Goal: Task Accomplishment & Management: Complete application form

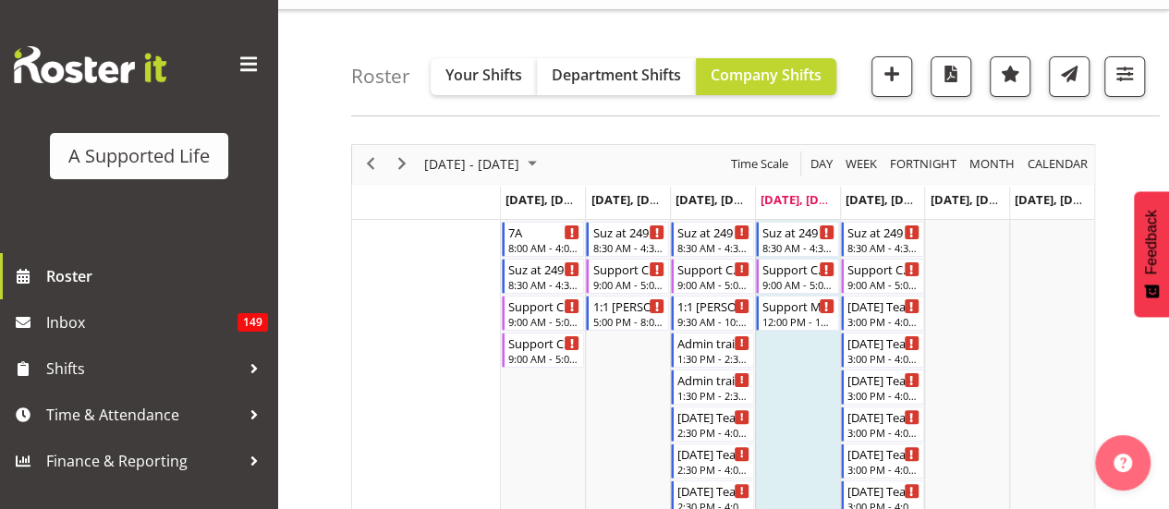
scroll to position [43, 0]
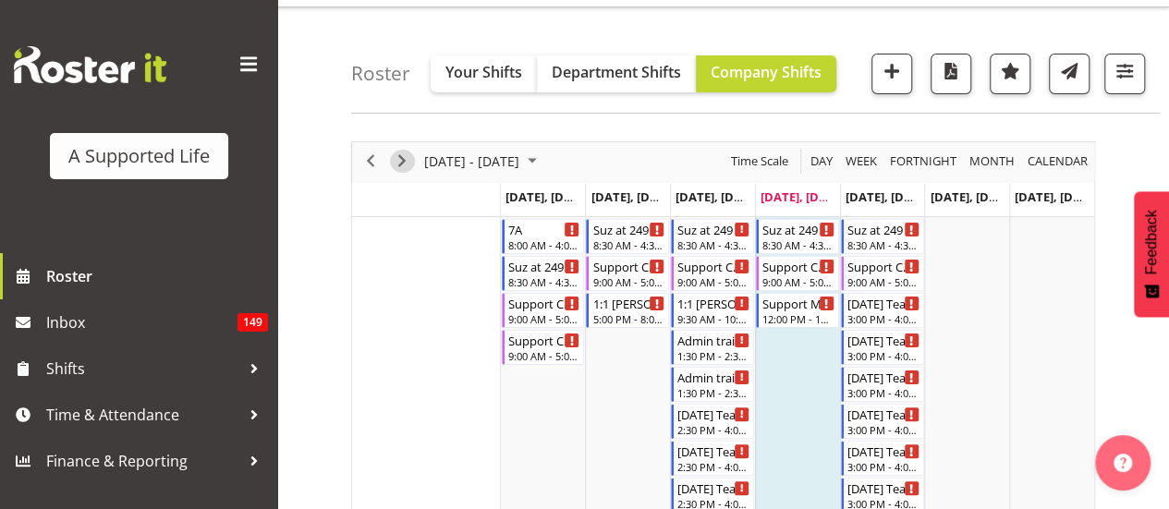
click at [396, 163] on span "Next" at bounding box center [402, 161] width 22 height 23
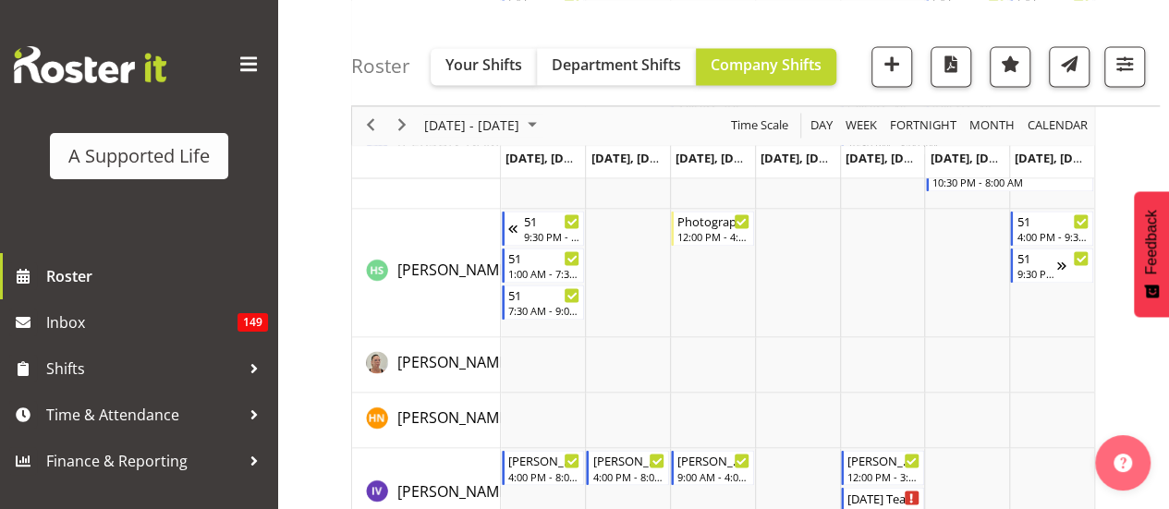
scroll to position [4665, 0]
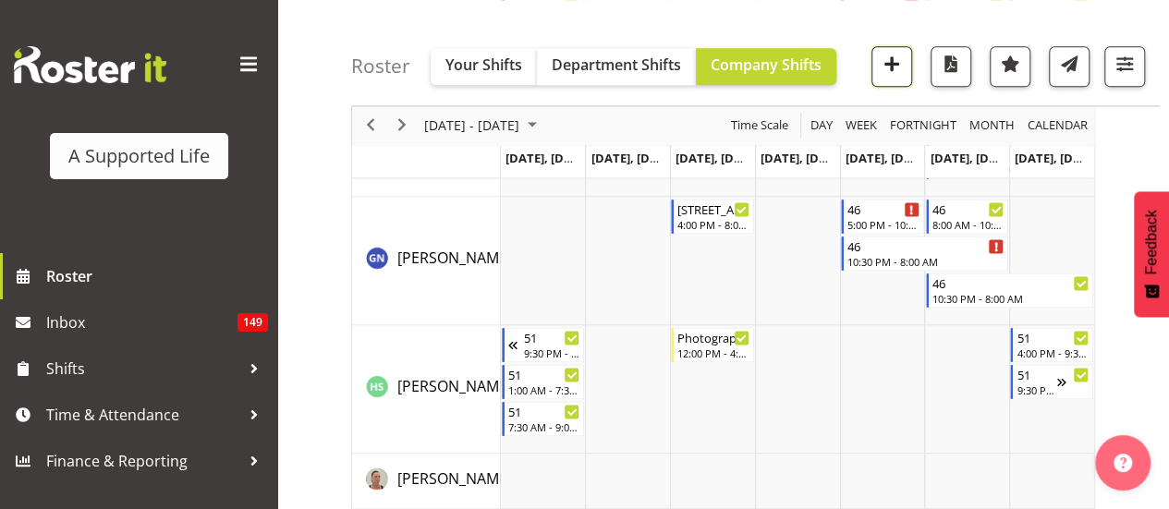
click at [885, 64] on span "button" at bounding box center [892, 64] width 24 height 24
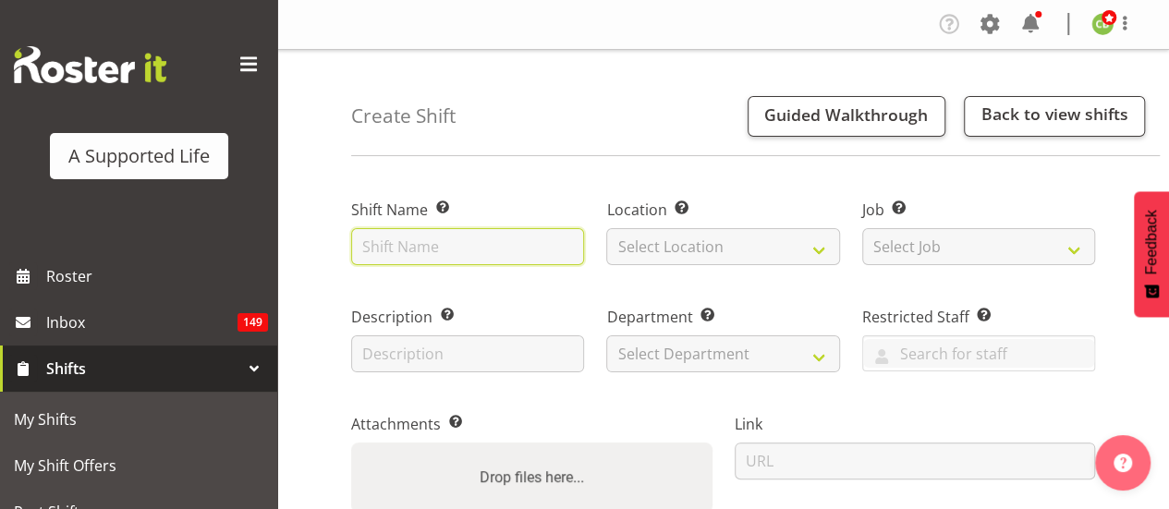
click at [475, 263] on input "text" at bounding box center [467, 246] width 233 height 37
type input "Training"
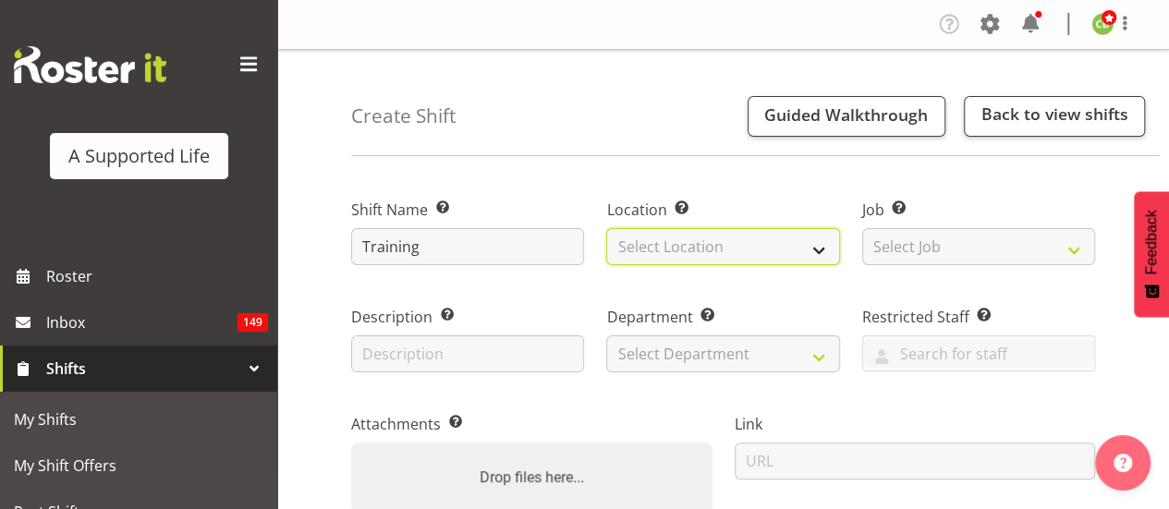
click at [693, 253] on select "Select Location 1.241 Edmonton Road 1/20 Sturges Road, Henderson 12b Coletta La…" at bounding box center [722, 246] width 233 height 37
select select "490"
click at [606, 228] on select "Select Location 1.241 Edmonton Road 1/20 Sturges Road, Henderson 12b Coletta La…" at bounding box center [722, 246] width 233 height 37
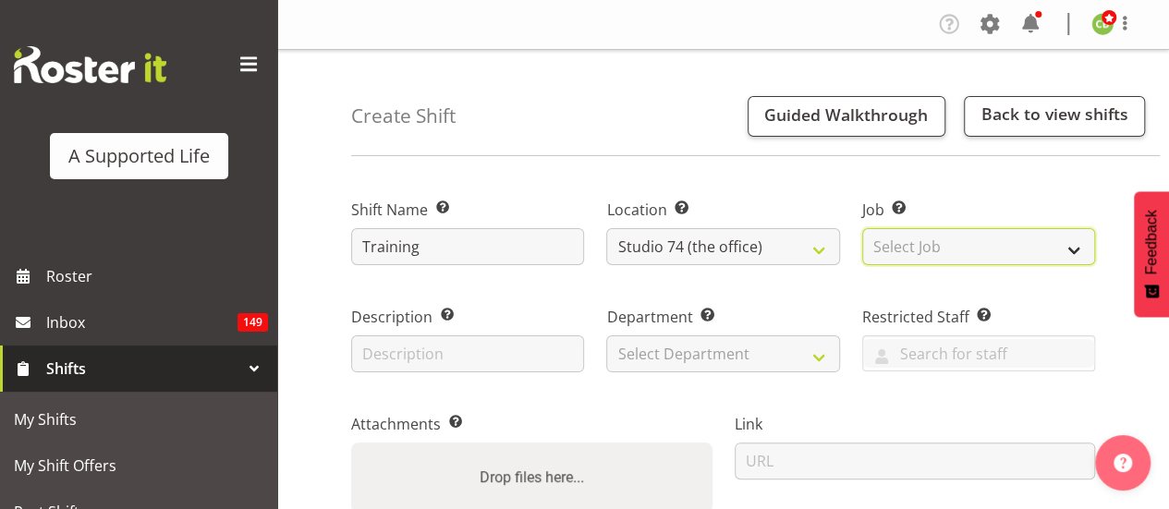
click at [902, 229] on select "Select Job Create new job Accounts and Payroll Admin Support Aspirations and Su…" at bounding box center [978, 246] width 233 height 37
select select "4112"
click at [862, 228] on select "Select Job Create new job Accounts and Payroll Admin Support Aspirations and Su…" at bounding box center [978, 246] width 233 height 37
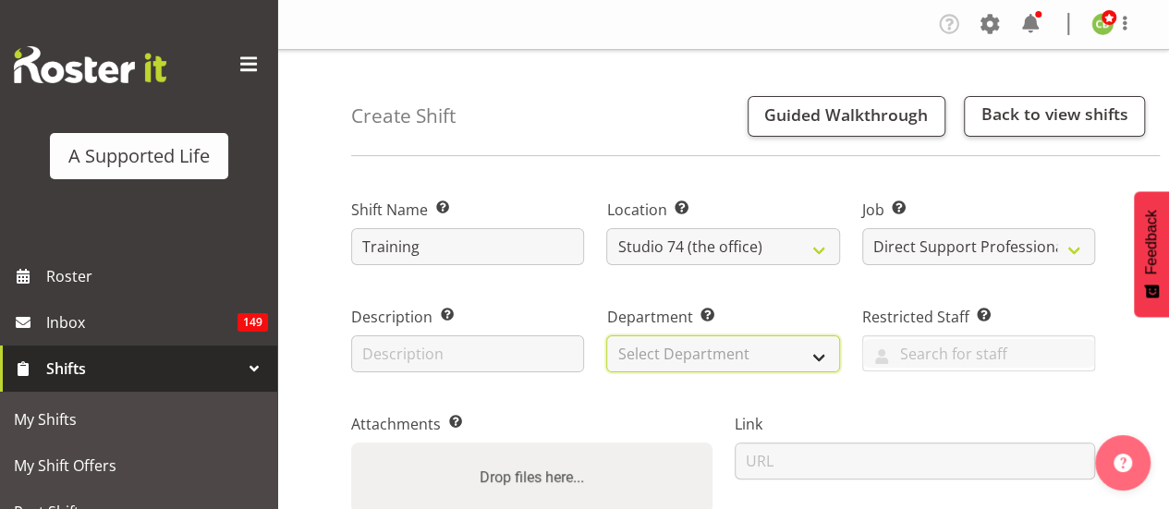
click at [736, 348] on select "Select Department Direct Support Office Crew Other two4nine" at bounding box center [722, 354] width 233 height 37
select select "564"
click at [606, 336] on select "Select Department Direct Support Office Crew Other two4nine" at bounding box center [722, 354] width 233 height 37
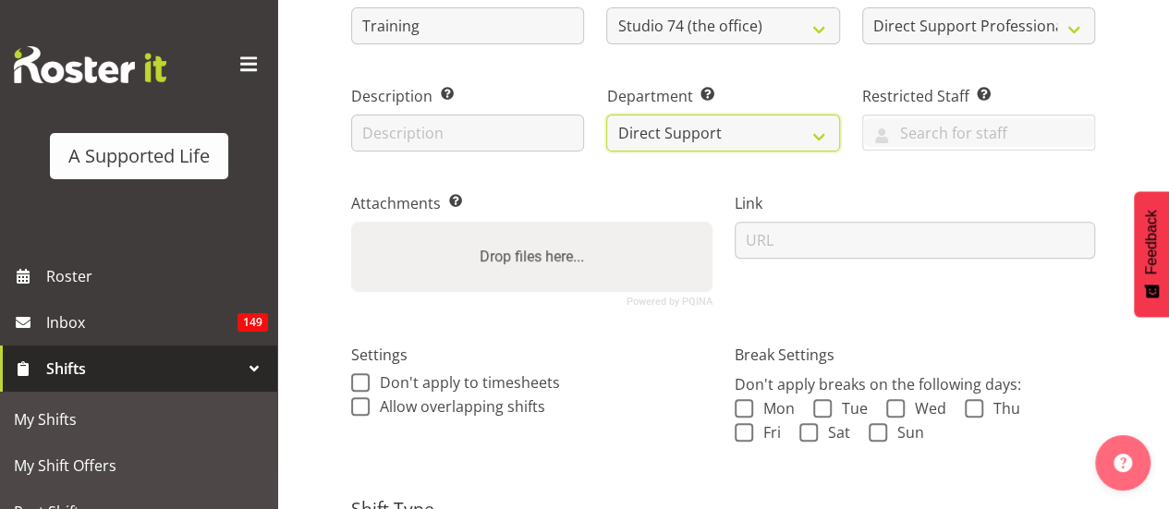
scroll to position [222, 0]
click at [361, 411] on span at bounding box center [360, 406] width 18 height 18
click at [361, 411] on input "Allow overlapping shifts" at bounding box center [357, 405] width 12 height 12
checkbox input "true"
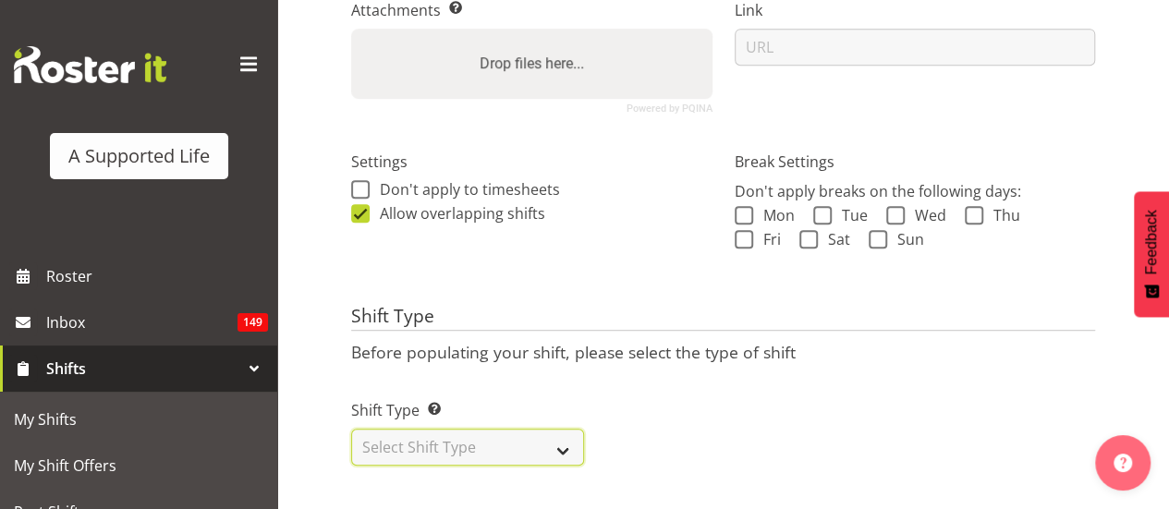
click at [501, 429] on select "Select Shift Type One Off Shift Recurring Shift Rotating Shift" at bounding box center [467, 447] width 233 height 37
select select "one_off"
click at [351, 429] on select "Select Shift Type One Off Shift Recurring Shift Rotating Shift" at bounding box center [467, 447] width 233 height 37
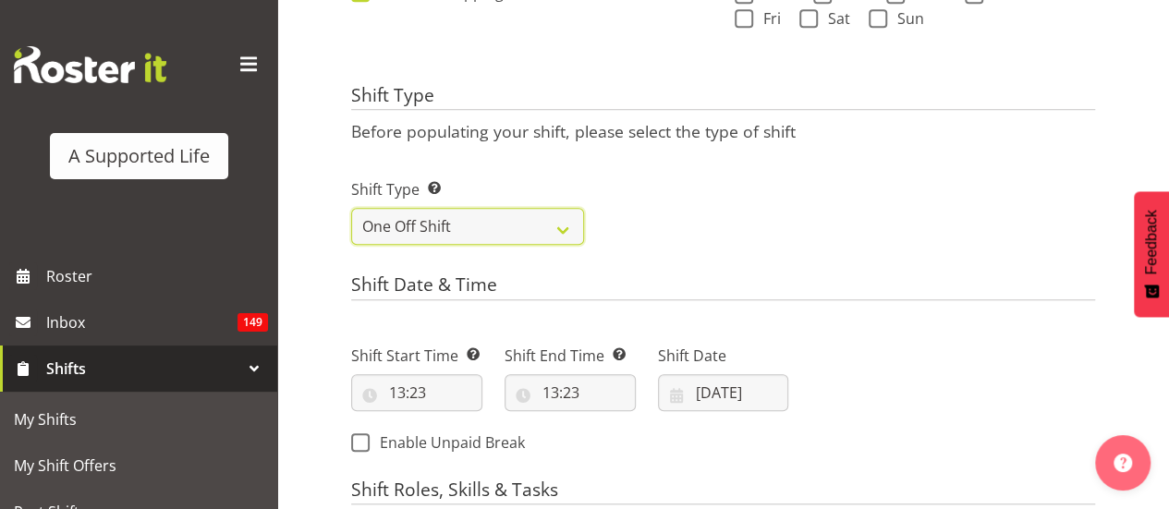
scroll to position [654, 0]
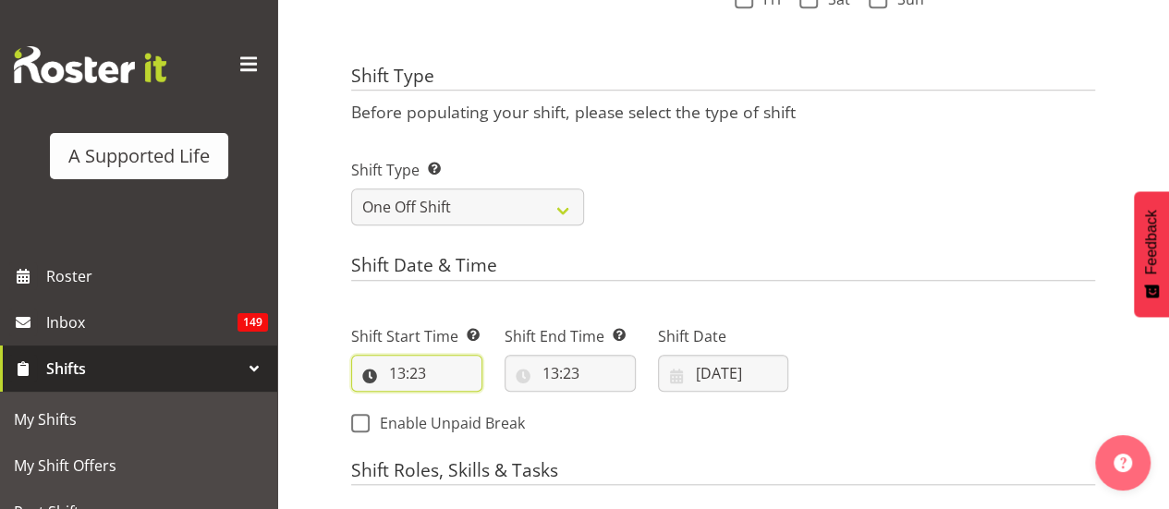
click at [407, 380] on input "13:23" at bounding box center [416, 373] width 131 height 37
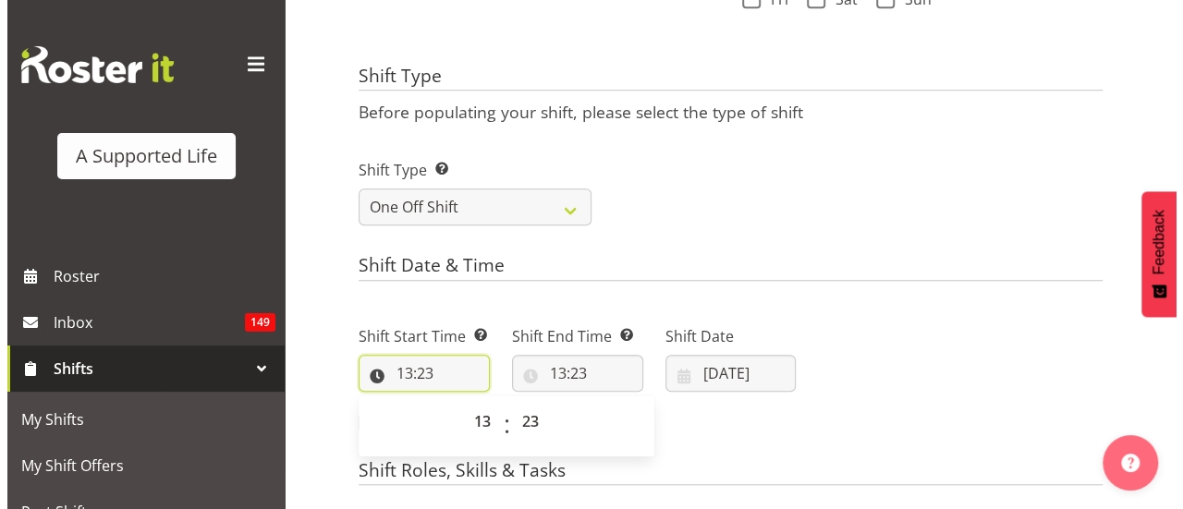
scroll to position [790, 0]
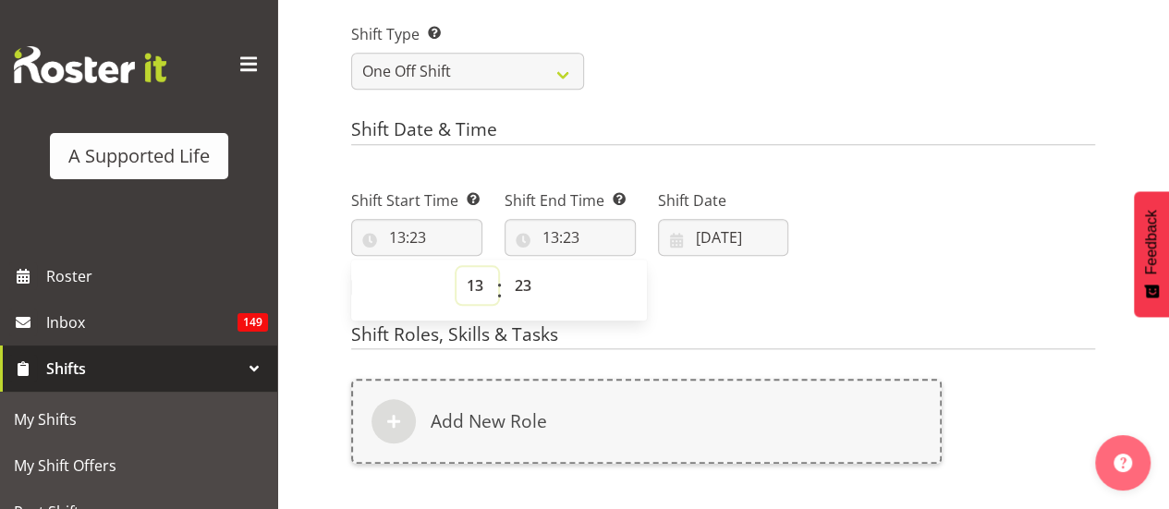
click at [468, 287] on select "00 01 02 03 04 05 06 07 08 09 10 11 12 13 14 15 16 17 18 19 20 21 22 23" at bounding box center [478, 285] width 42 height 37
select select "15"
click at [457, 267] on select "00 01 02 03 04 05 06 07 08 09 10 11 12 13 14 15 16 17 18 19 20 21 22 23" at bounding box center [478, 285] width 42 height 37
type input "15:23"
click at [523, 291] on select "00 01 02 03 04 05 06 07 08 09 10 11 12 13 14 15 16 17 18 19 20 21 22 23 24 25 2…" at bounding box center [526, 285] width 42 height 37
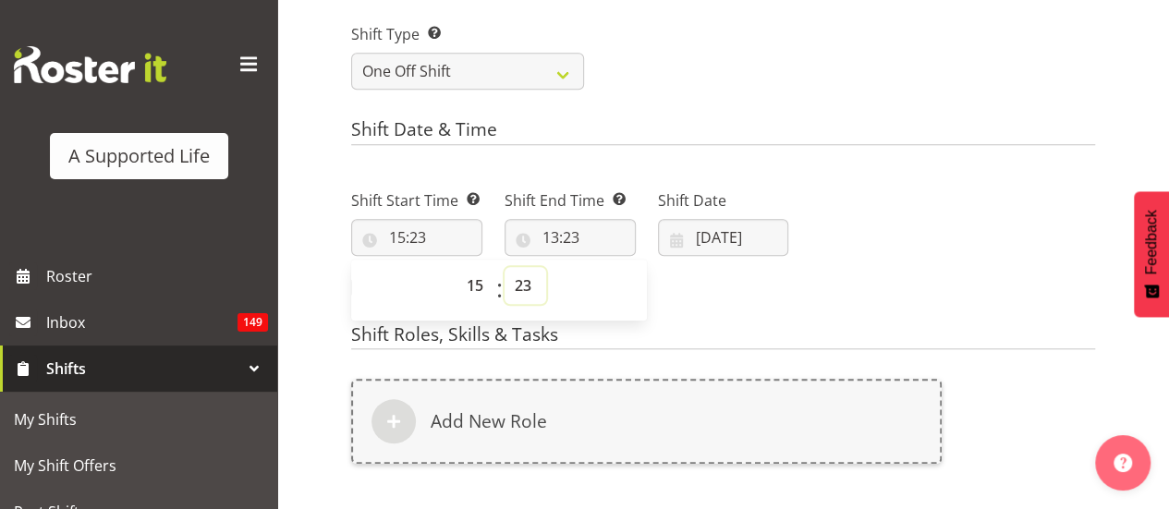
select select "0"
click at [505, 267] on select "00 01 02 03 04 05 06 07 08 09 10 11 12 13 14 15 16 17 18 19 20 21 22 23 24 25 2…" at bounding box center [526, 285] width 42 height 37
type input "15:00"
click at [471, 288] on select "00 01 02 03 04 05 06 07 08 09 10 11 12 13 14 15 16 17 18 19 20 21 22 23" at bounding box center [478, 285] width 42 height 37
select select "16"
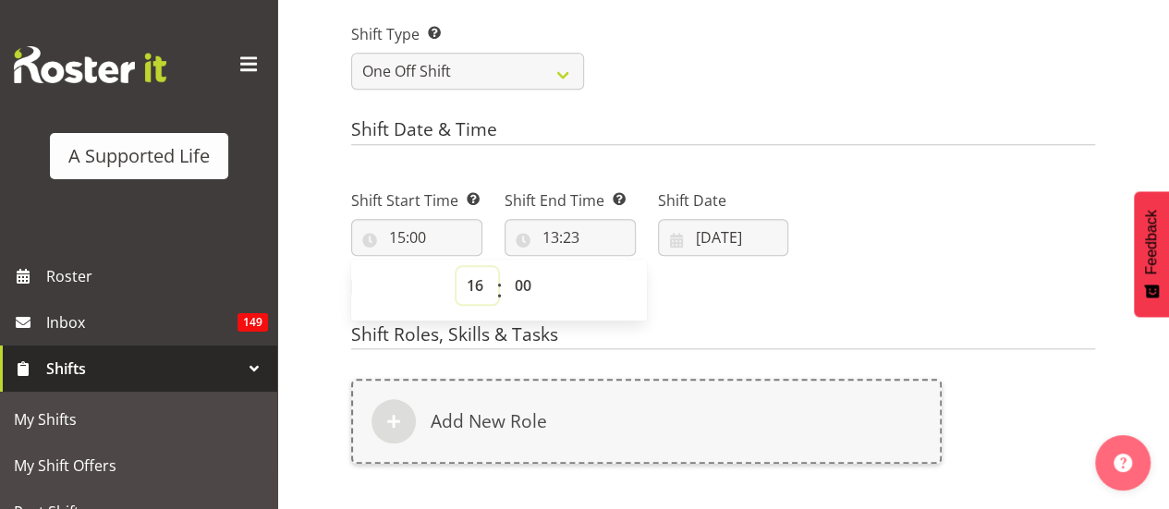
click at [457, 267] on select "00 01 02 03 04 05 06 07 08 09 10 11 12 13 14 15 16 17 18 19 20 21 22 23" at bounding box center [478, 285] width 42 height 37
type input "16:00"
click at [469, 294] on select "00 01 02 03 04 05 06 07 08 09 10 11 12 13 14 15 16 17 18 19 20 21 22 23" at bounding box center [478, 285] width 42 height 37
select select "15"
click at [457, 267] on select "00 01 02 03 04 05 06 07 08 09 10 11 12 13 14 15 16 17 18 19 20 21 22 23" at bounding box center [478, 285] width 42 height 37
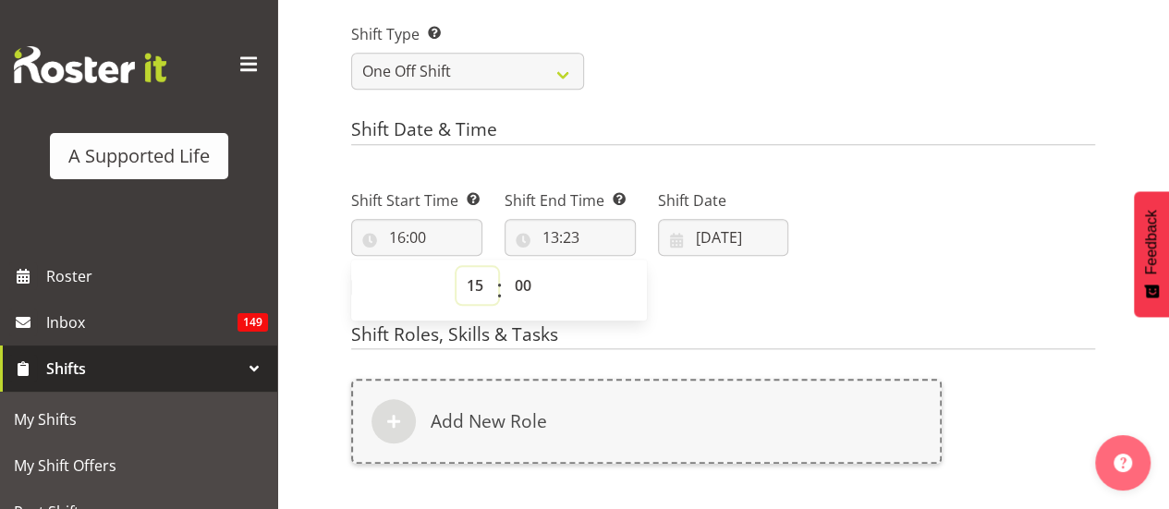
type input "15:00"
click at [577, 226] on input "13:23" at bounding box center [570, 237] width 131 height 37
click at [634, 287] on select "00 01 02 03 04 05 06 07 08 09 10 11 12 13 14 15 16 17 18 19 20 21 22 23" at bounding box center [631, 285] width 42 height 37
select select "16"
click at [610, 267] on select "00 01 02 03 04 05 06 07 08 09 10 11 12 13 14 15 16 17 18 19 20 21 22 23" at bounding box center [631, 285] width 42 height 37
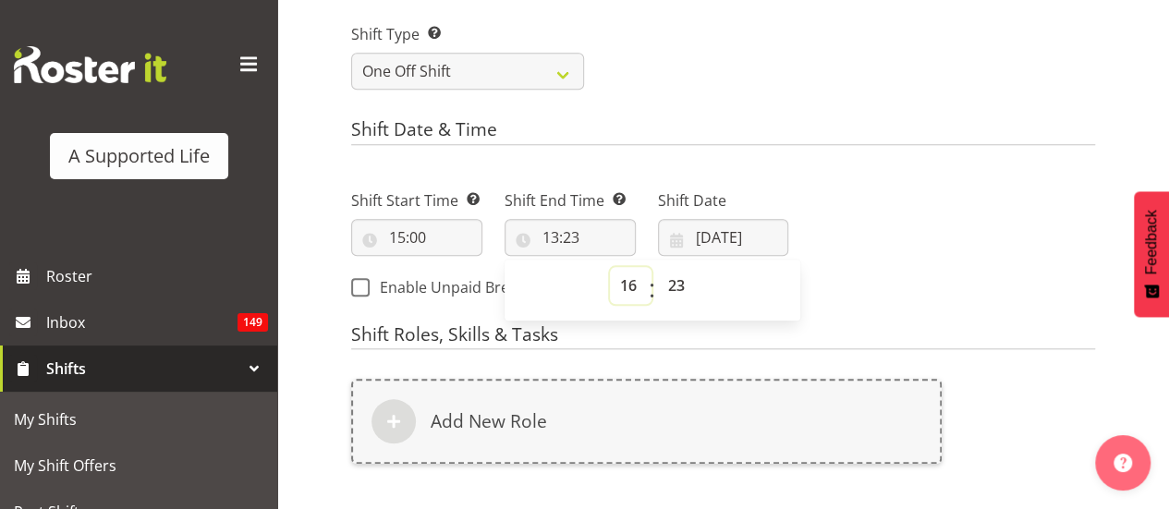
type input "16:23"
click at [678, 291] on select "00 01 02 03 04 05 06 07 08 09 10 11 12 13 14 15 16 17 18 19 20 21 22 23 24 25 2…" at bounding box center [679, 285] width 42 height 37
select select "0"
click at [658, 267] on select "00 01 02 03 04 05 06 07 08 09 10 11 12 13 14 15 16 17 18 19 20 21 22 23 24 25 2…" at bounding box center [679, 285] width 42 height 37
type input "16:00"
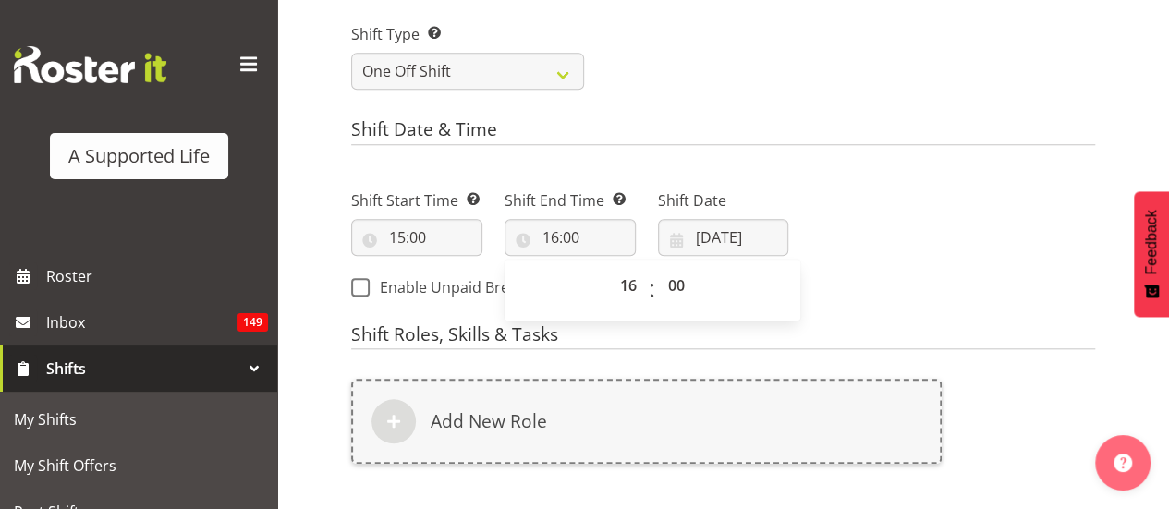
click at [852, 198] on div "Next Shifts" at bounding box center [953, 239] width 307 height 150
click at [737, 239] on input "02/10/2025" at bounding box center [723, 237] width 131 height 37
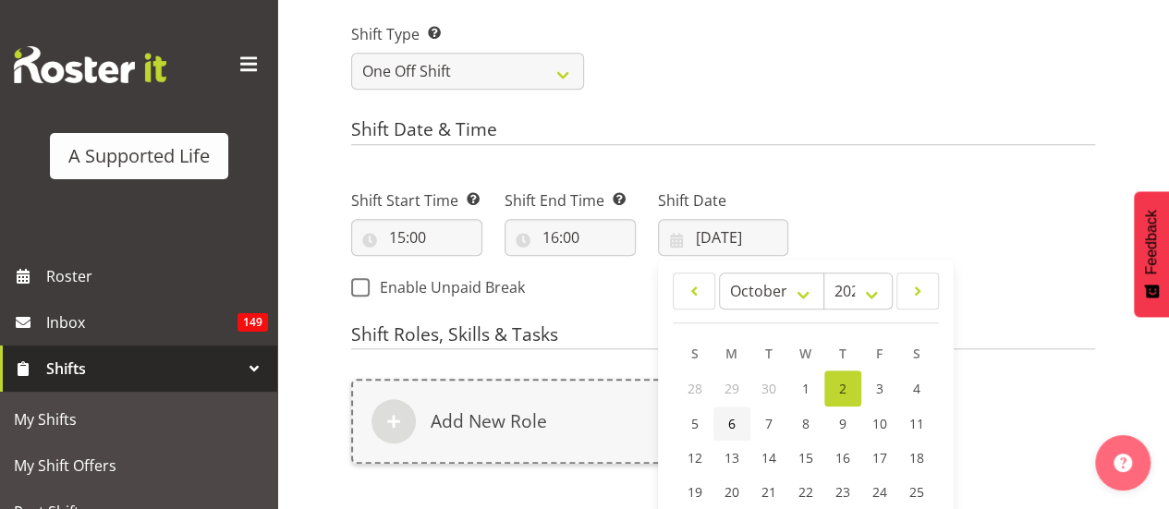
click at [738, 425] on link "6" at bounding box center [732, 424] width 37 height 34
type input "06/10/2025"
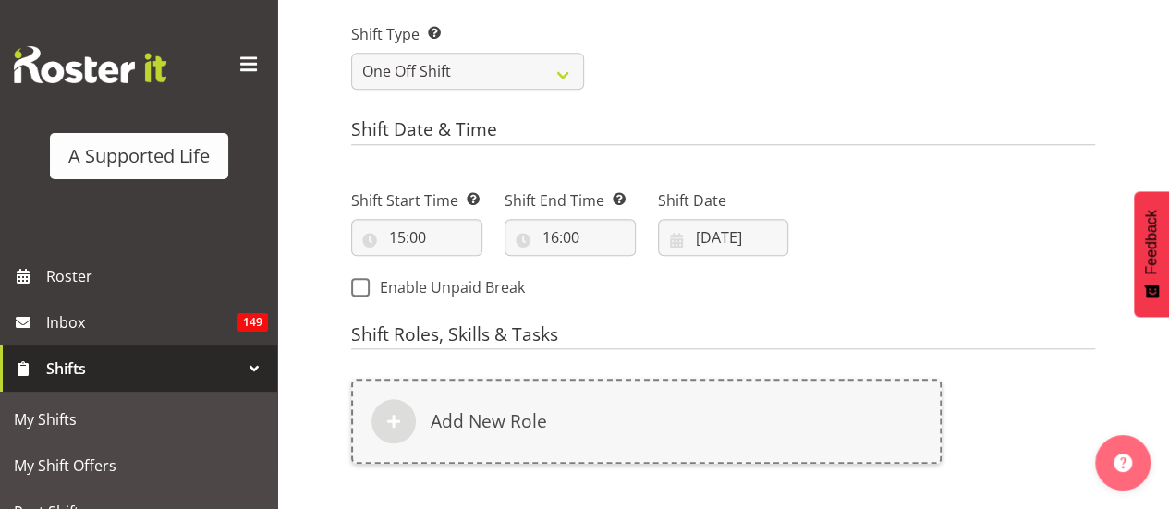
click at [863, 173] on div "Next Shifts" at bounding box center [953, 239] width 307 height 150
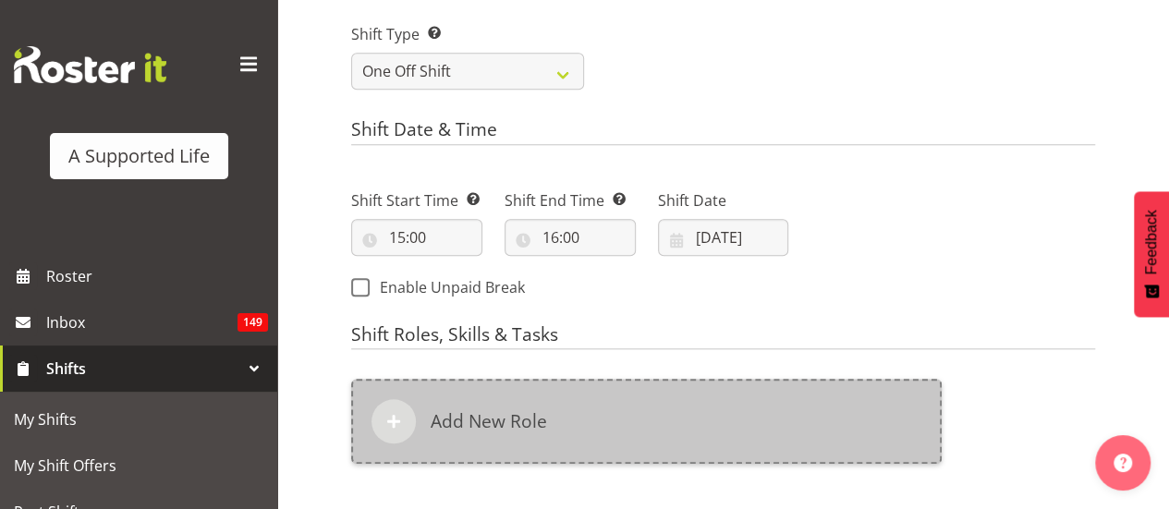
click at [592, 425] on div "Add New Role" at bounding box center [646, 421] width 591 height 85
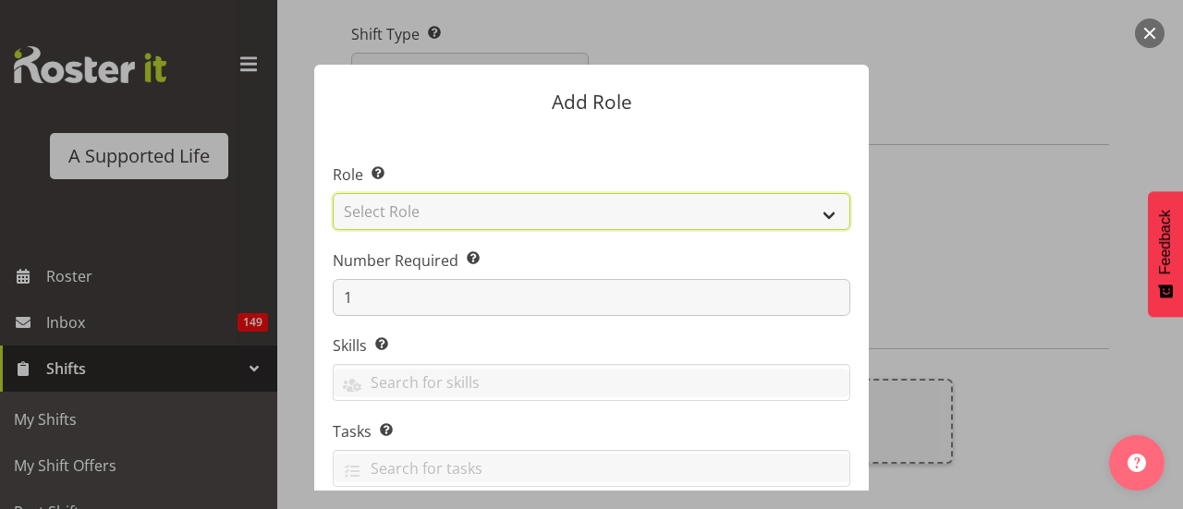
click at [628, 210] on select "Select Role Accounts and Payroll Admin Support Aspirations & Support Facilitato…" at bounding box center [592, 211] width 518 height 37
select select "519"
click at [333, 193] on select "Select Role Accounts and Payroll Admin Support Aspirations & Support Facilitato…" at bounding box center [592, 211] width 518 height 37
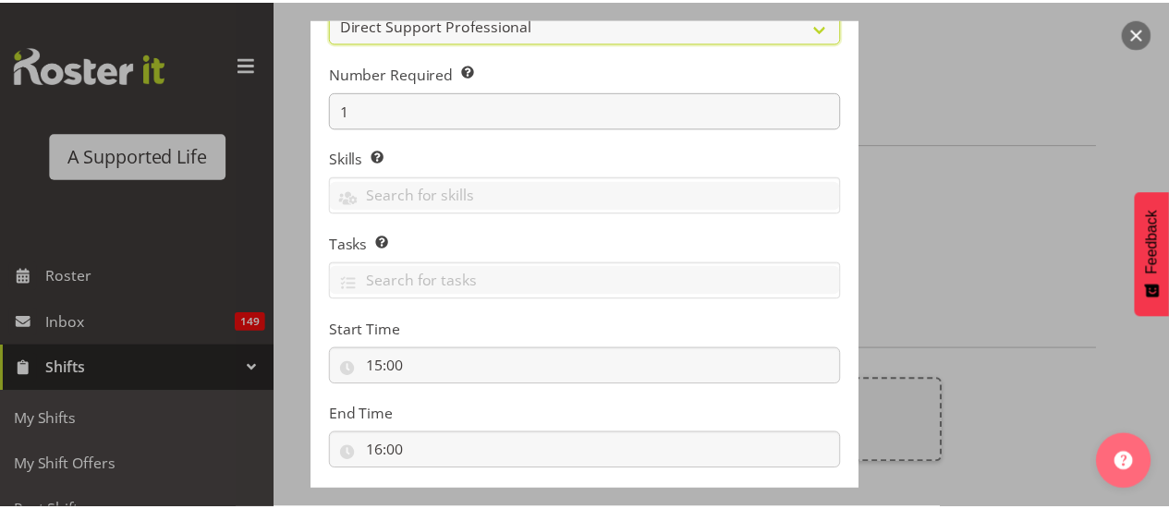
scroll to position [290, 0]
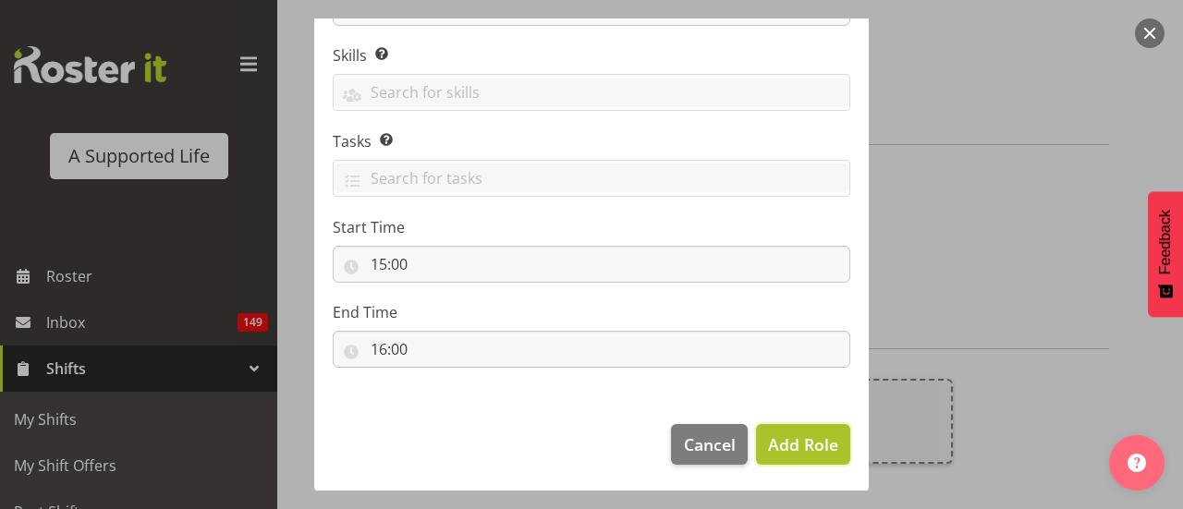
click at [768, 445] on span "Add Role" at bounding box center [803, 445] width 70 height 22
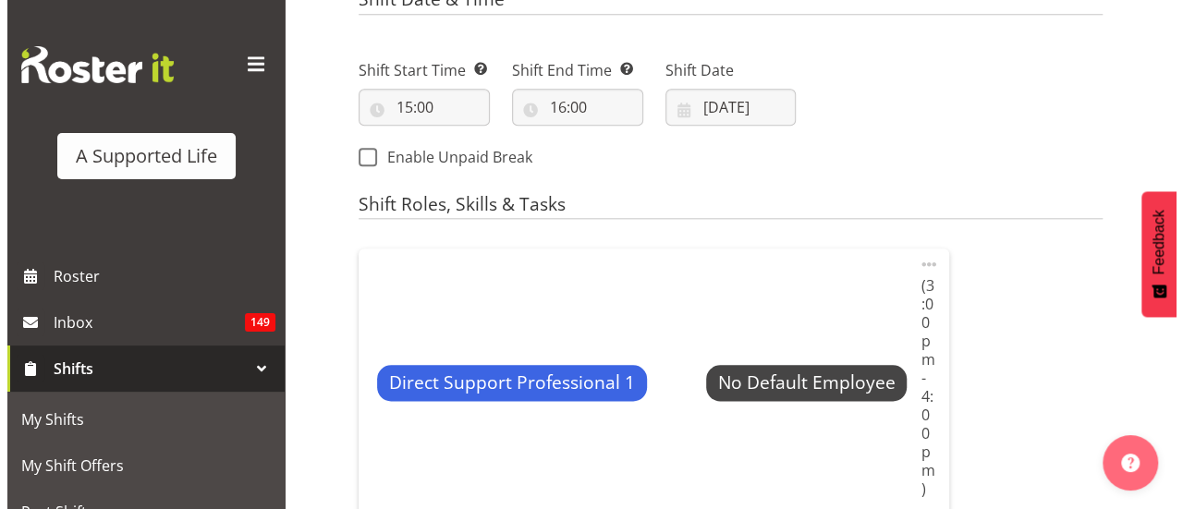
scroll to position [922, 0]
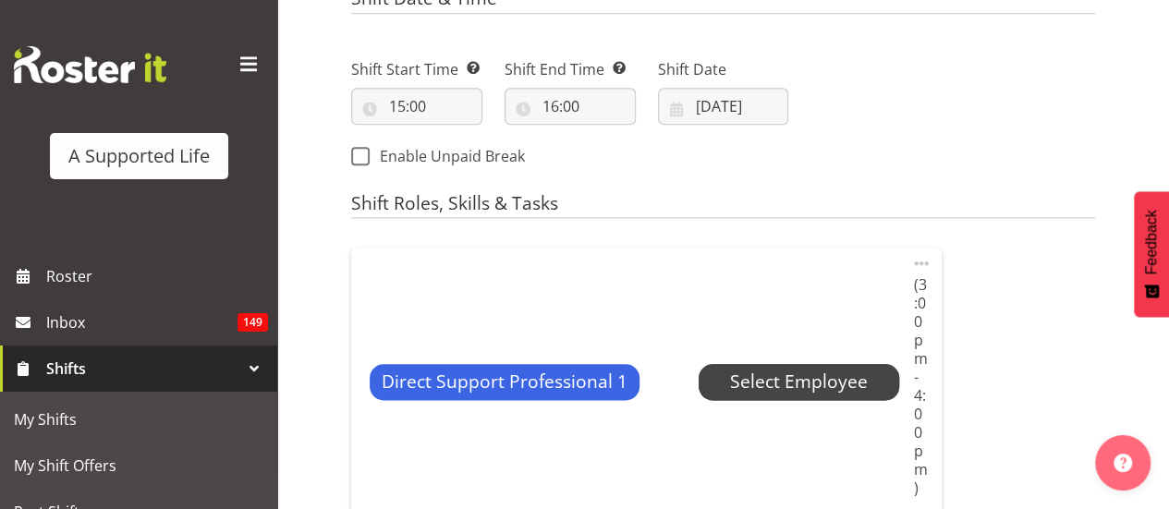
click at [786, 393] on span "Select Employee" at bounding box center [799, 382] width 138 height 27
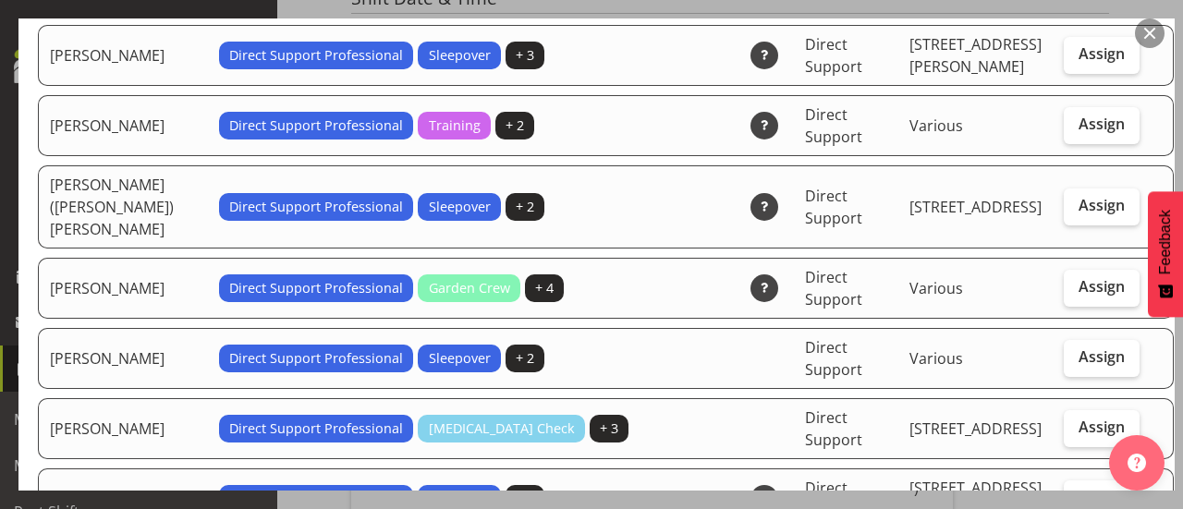
scroll to position [2479, 0]
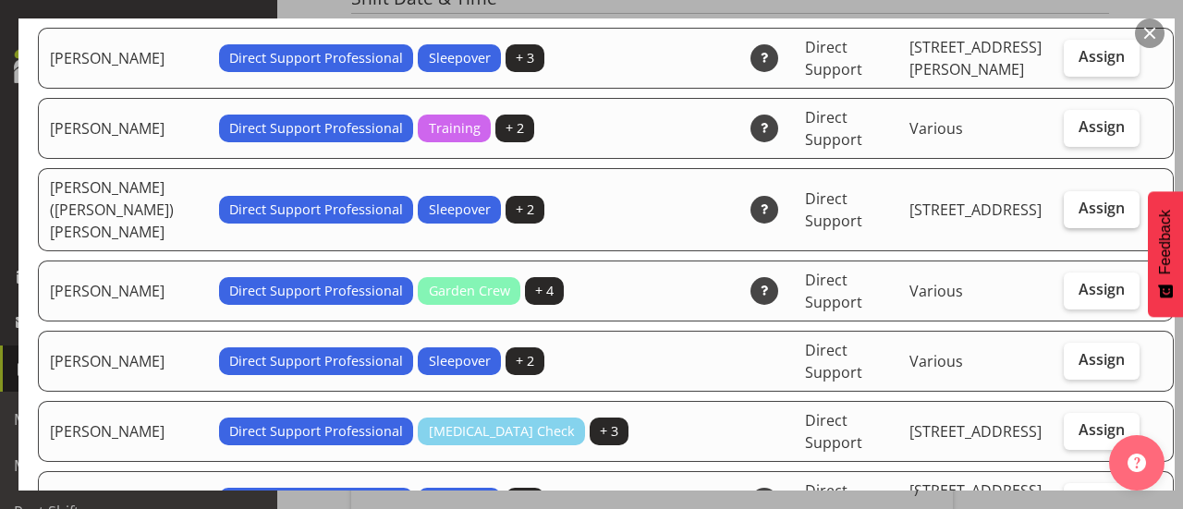
click at [1079, 199] on span "Assign" at bounding box center [1102, 208] width 46 height 18
click at [1064, 202] on input "Assign" at bounding box center [1070, 208] width 12 height 12
checkbox input "true"
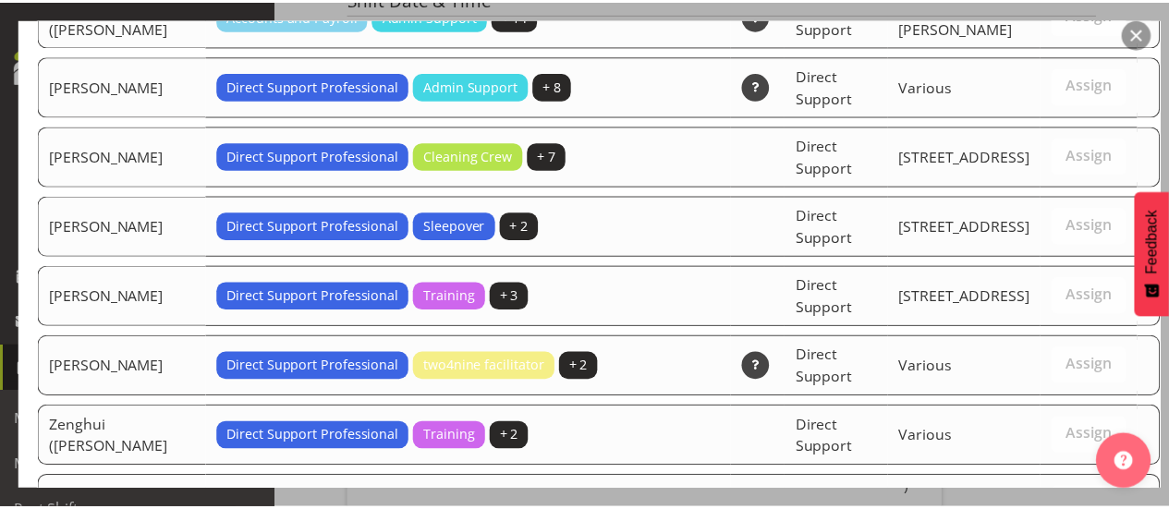
scroll to position [6348, 0]
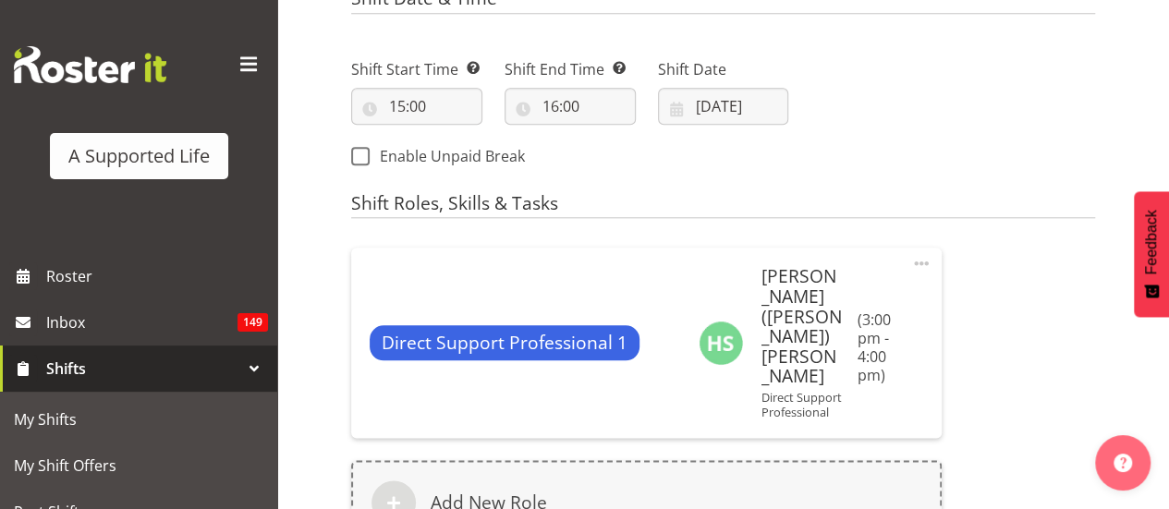
scroll to position [1219, 0]
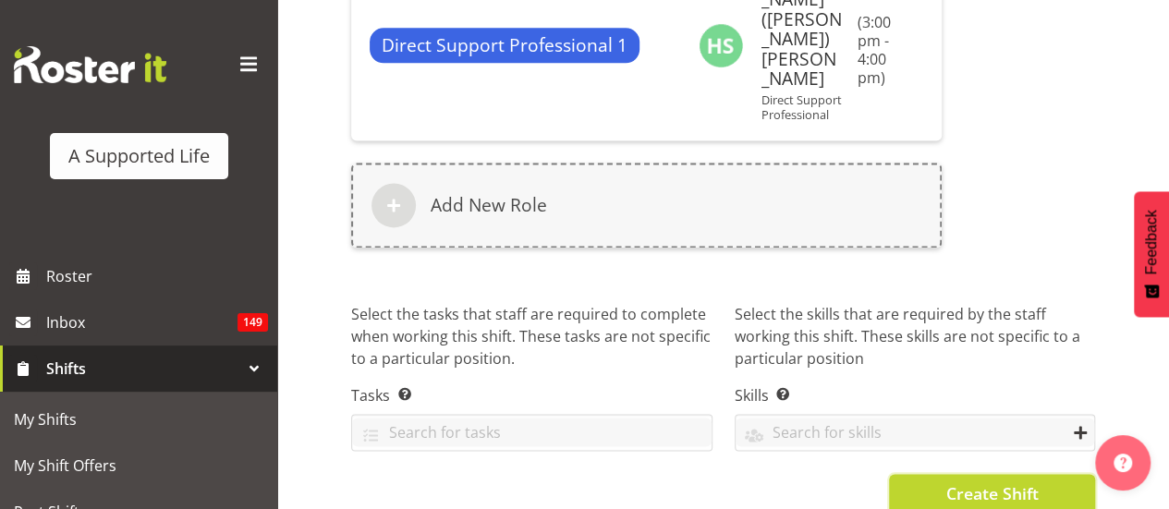
click at [994, 482] on span "Create Shift" at bounding box center [992, 494] width 92 height 24
